Goal: Task Accomplishment & Management: Manage account settings

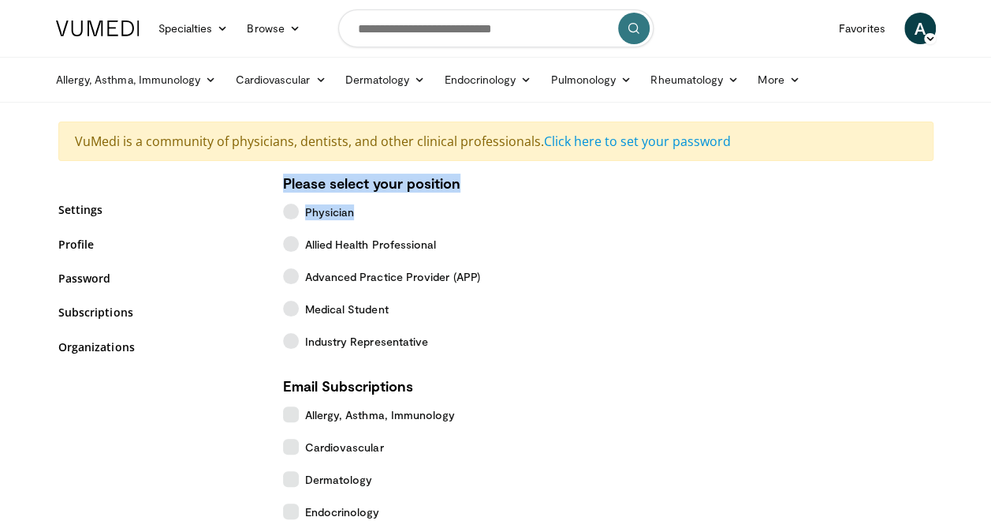
drag, startPoint x: 989, startPoint y: 140, endPoint x: 976, endPoint y: 207, distance: 68.2
drag, startPoint x: 976, startPoint y: 207, endPoint x: 904, endPoint y: 232, distance: 76.8
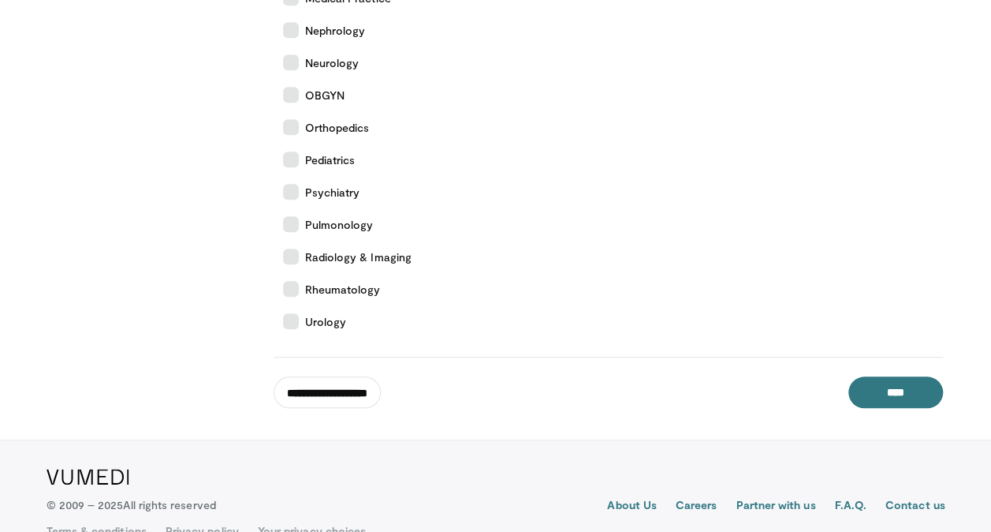
scroll to position [678, 0]
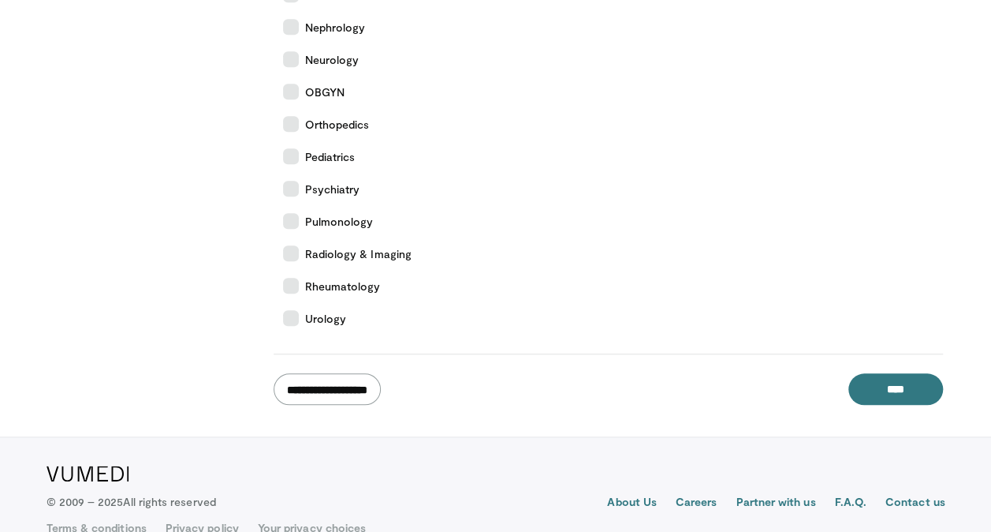
click at [337, 393] on input "**********" at bounding box center [327, 389] width 107 height 32
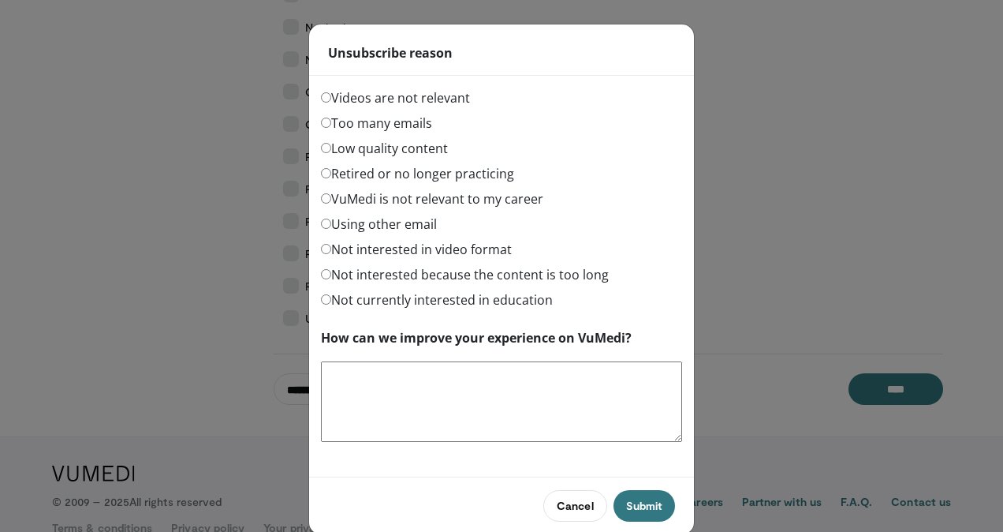
click at [411, 124] on label "Too many emails" at bounding box center [376, 123] width 111 height 19
click at [658, 494] on button "Submit" at bounding box center [645, 506] width 62 height 32
